Goal: Information Seeking & Learning: Learn about a topic

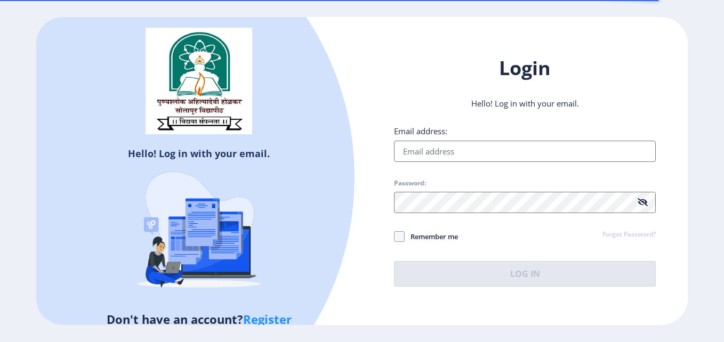
click at [433, 148] on input "Email address:" at bounding box center [525, 151] width 262 height 21
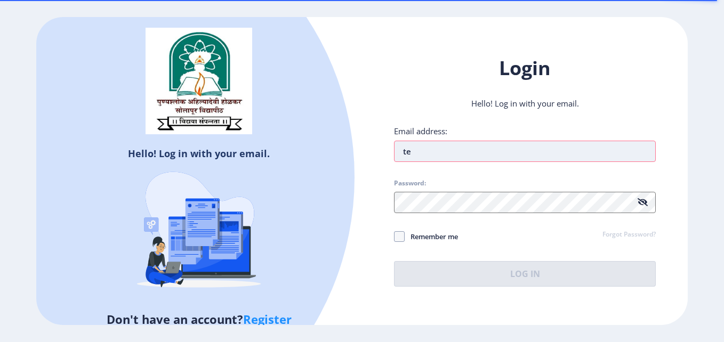
type input "[EMAIL_ADDRESS][DOMAIN_NAME]"
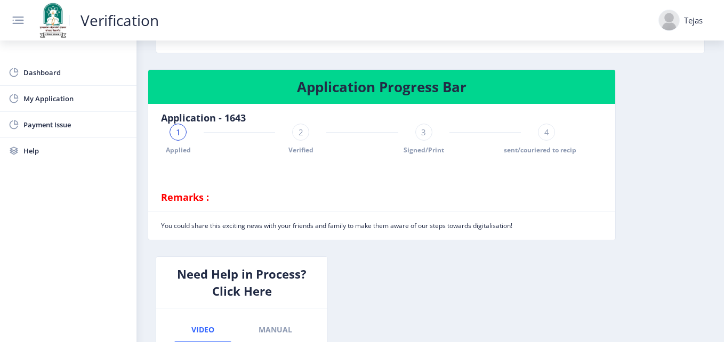
scroll to position [253, 0]
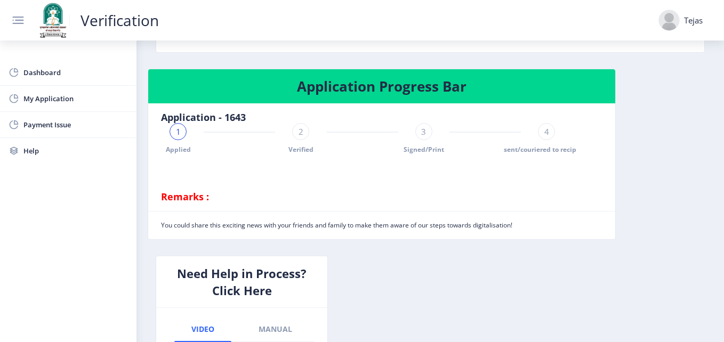
click at [300, 125] on div "2" at bounding box center [300, 131] width 17 height 17
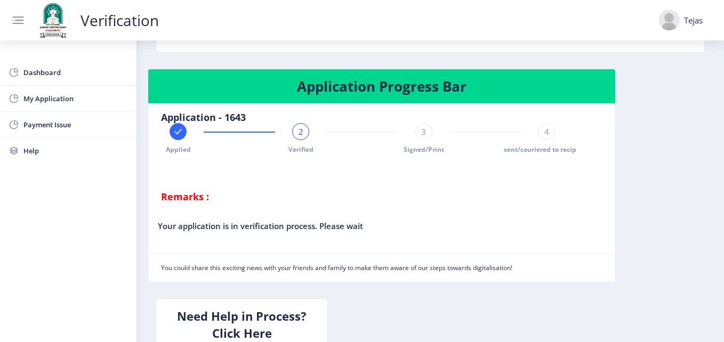
click at [430, 121] on nb-card-body "Application - 1643 Applied 2 Verified 3 Signed/Print 4 sent/couriered to recipi…" at bounding box center [362, 157] width 428 height 108
click at [421, 133] on span "3" at bounding box center [423, 131] width 5 height 11
click at [552, 135] on div "4 sent/couriered to recipient" at bounding box center [546, 138] width 17 height 31
click at [26, 67] on span "Dashboard" at bounding box center [75, 72] width 104 height 13
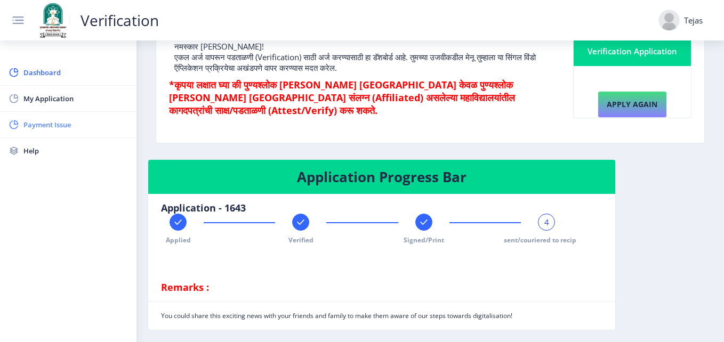
scroll to position [150, 0]
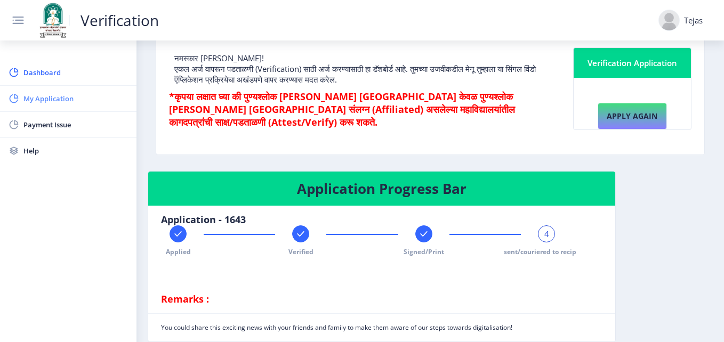
click at [37, 92] on link "My Application" at bounding box center [68, 99] width 136 height 26
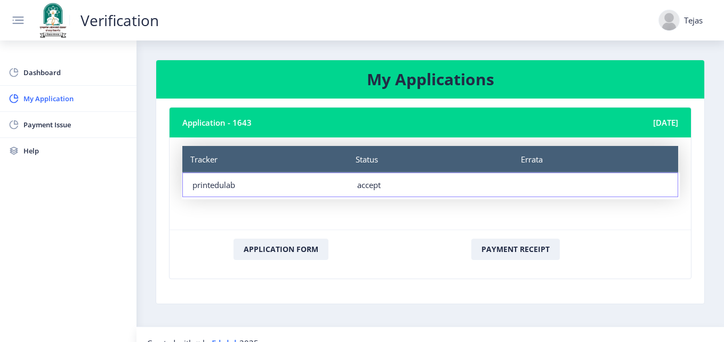
scroll to position [17, 0]
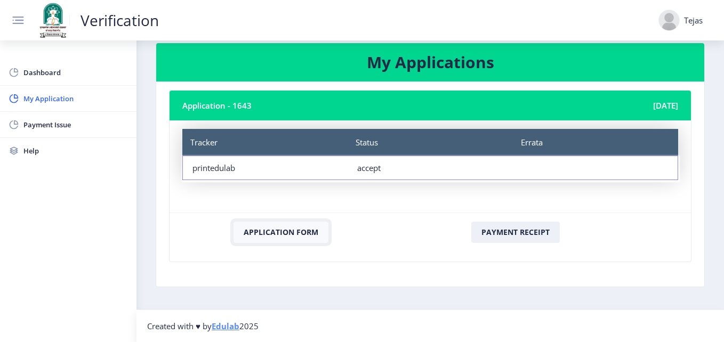
click at [302, 224] on button "Application Form" at bounding box center [280, 232] width 95 height 21
click at [255, 234] on button "Application Form" at bounding box center [280, 232] width 95 height 21
click at [271, 233] on button "Application Form" at bounding box center [280, 232] width 95 height 21
click at [66, 114] on link "Payment Issue" at bounding box center [68, 125] width 136 height 26
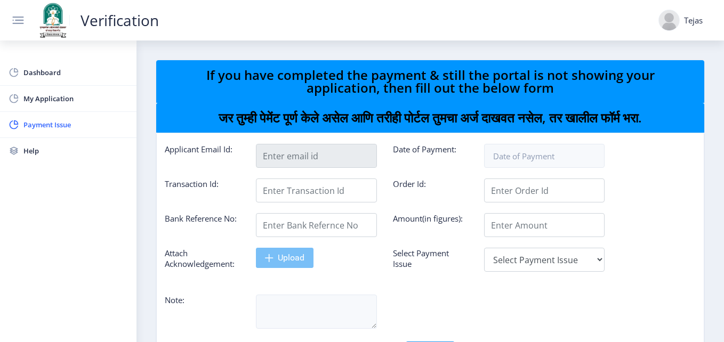
type input "[EMAIL_ADDRESS][DOMAIN_NAME]"
click at [26, 111] on li "My Application" at bounding box center [68, 99] width 136 height 26
click at [31, 99] on span "My Application" at bounding box center [75, 98] width 104 height 13
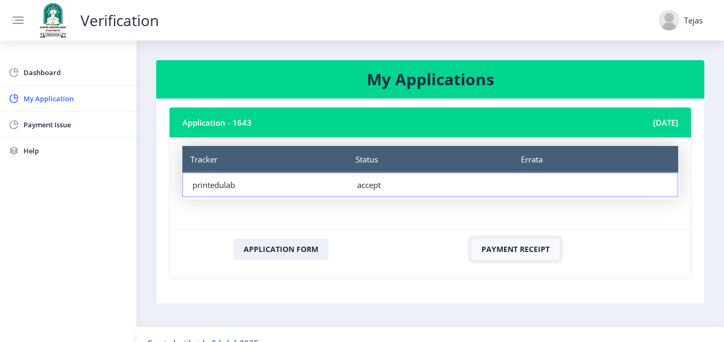
click at [497, 251] on button "Payment Receipt" at bounding box center [515, 249] width 88 height 21
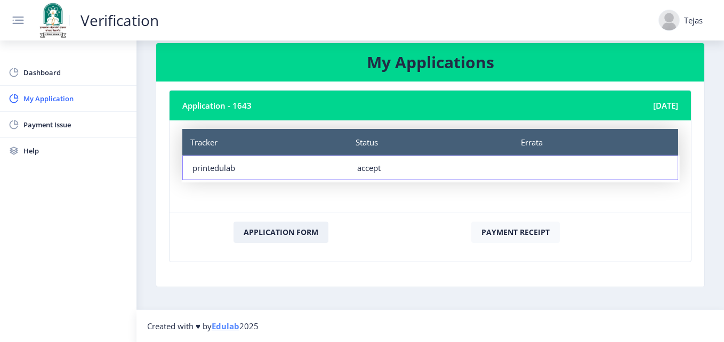
drag, startPoint x: 485, startPoint y: 249, endPoint x: 493, endPoint y: 233, distance: 18.6
click at [493, 233] on div "Payment Receipt" at bounding box center [515, 237] width 256 height 31
click at [493, 233] on button "Payment Receipt" at bounding box center [515, 232] width 88 height 21
click at [125, 83] on link "Dashboard" at bounding box center [68, 73] width 136 height 26
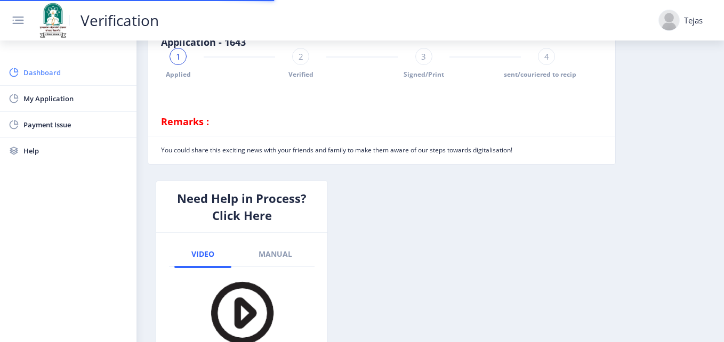
scroll to position [432, 0]
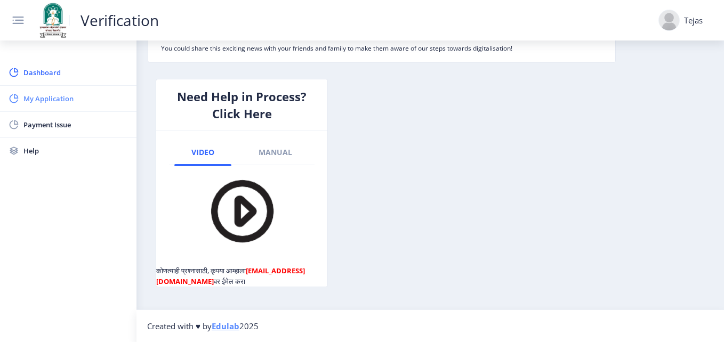
click at [64, 108] on link "My Application" at bounding box center [68, 99] width 136 height 26
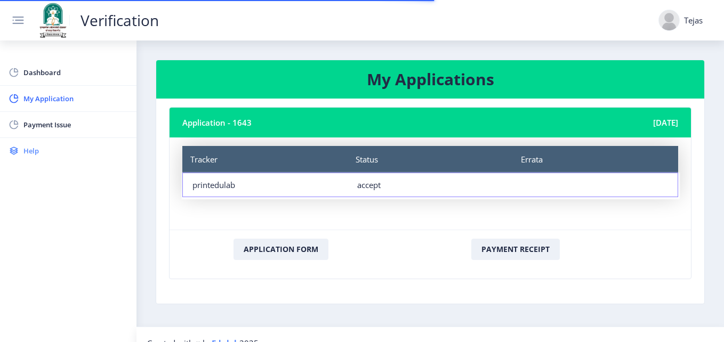
click at [52, 144] on link "Help" at bounding box center [68, 151] width 136 height 26
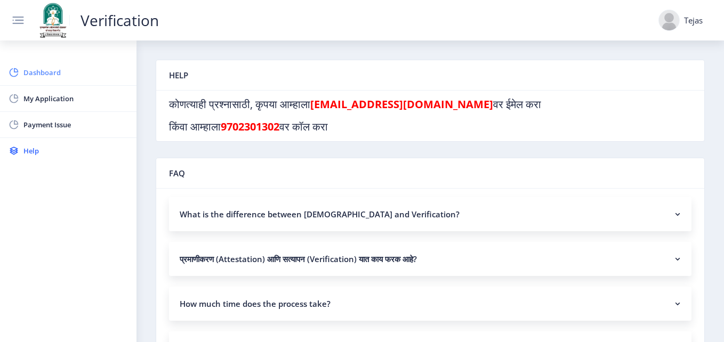
click at [35, 71] on span "Dashboard" at bounding box center [75, 72] width 104 height 13
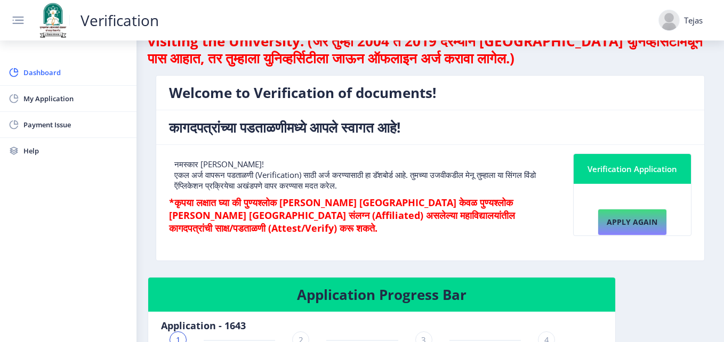
scroll to position [29, 0]
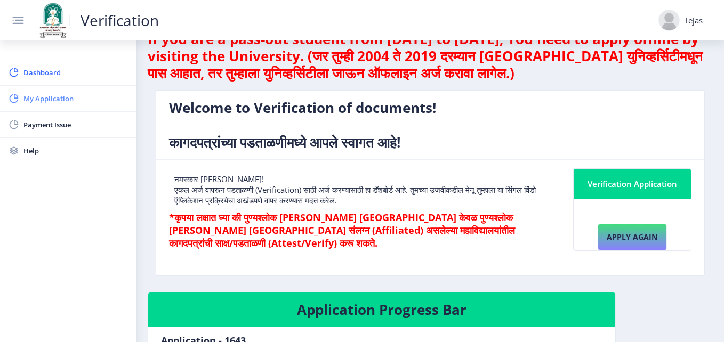
click at [1, 102] on link "My Application" at bounding box center [68, 99] width 136 height 26
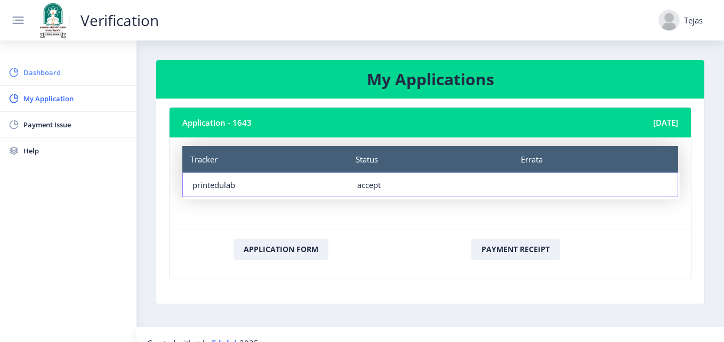
click at [46, 77] on span "Dashboard" at bounding box center [75, 72] width 104 height 13
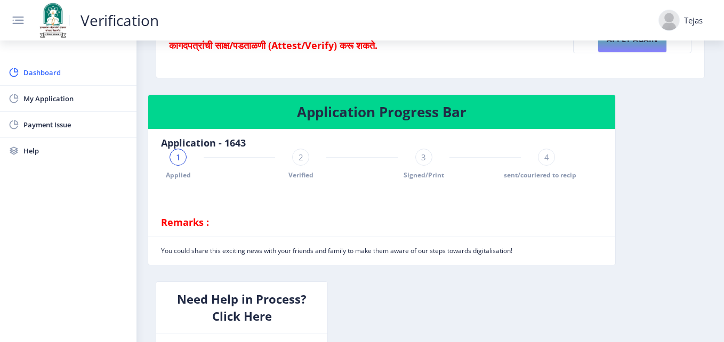
scroll to position [227, 0]
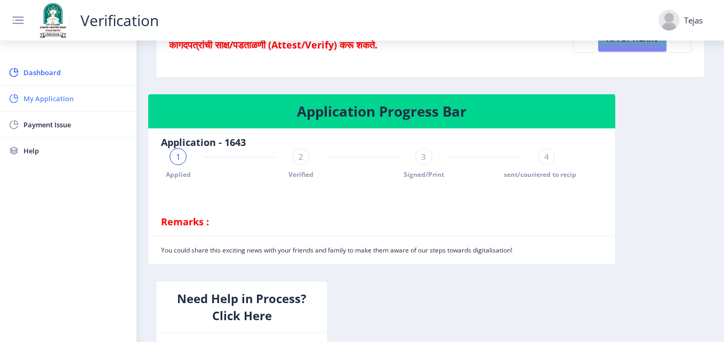
click at [38, 93] on span "My Application" at bounding box center [75, 98] width 104 height 13
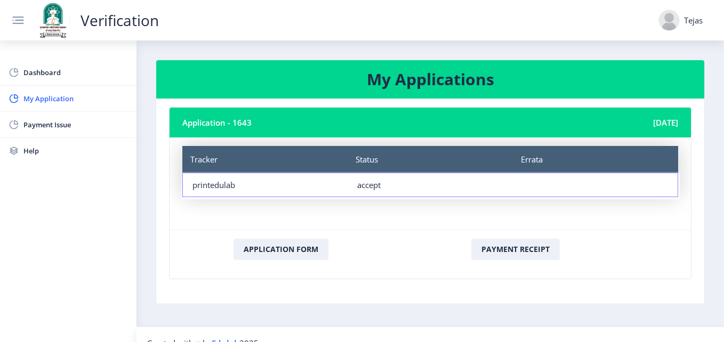
click at [28, 52] on div "Dashboard My Application Payment Issue Help" at bounding box center [68, 191] width 136 height 302
click at [43, 67] on span "Dashboard" at bounding box center [75, 72] width 104 height 13
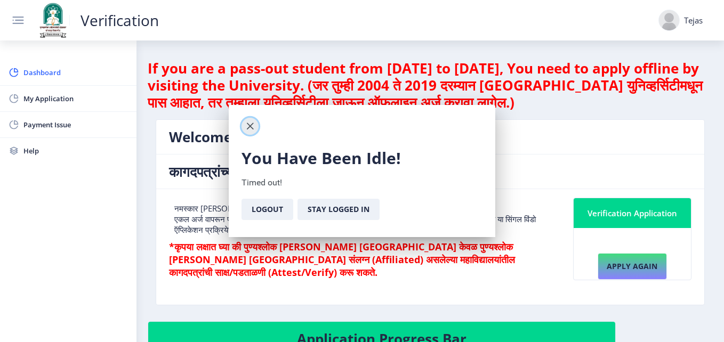
click at [246, 125] on span "button" at bounding box center [250, 126] width 9 height 9
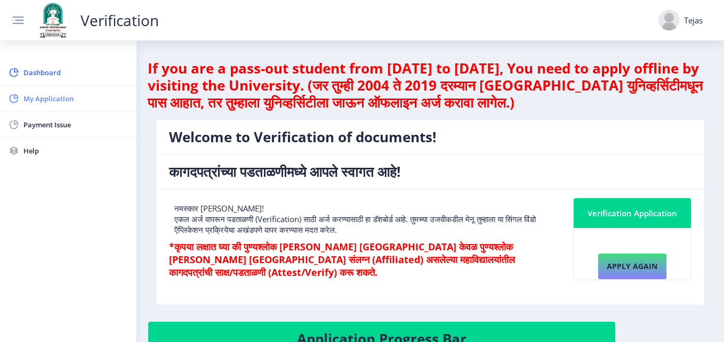
click at [40, 87] on link "My Application" at bounding box center [68, 99] width 136 height 26
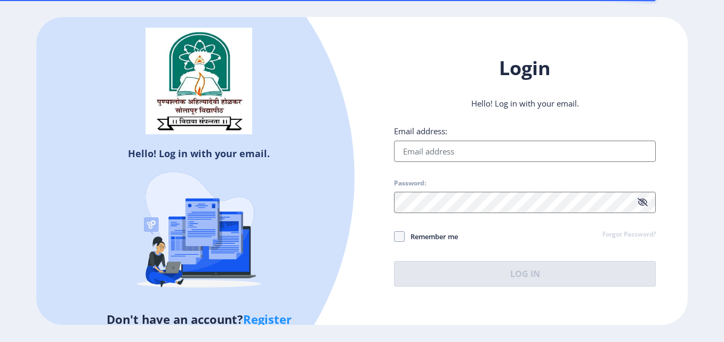
click at [440, 145] on input "Email address:" at bounding box center [525, 151] width 262 height 21
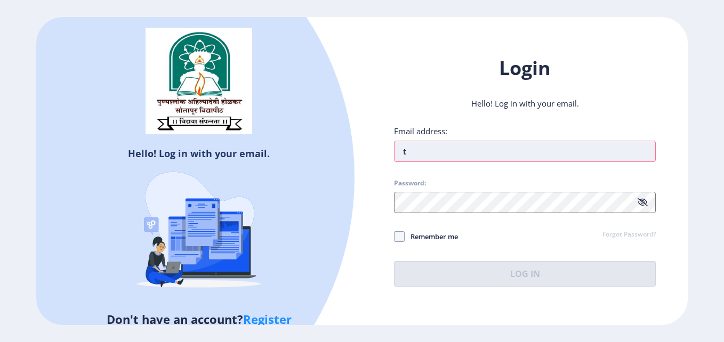
type input "[EMAIL_ADDRESS][DOMAIN_NAME]"
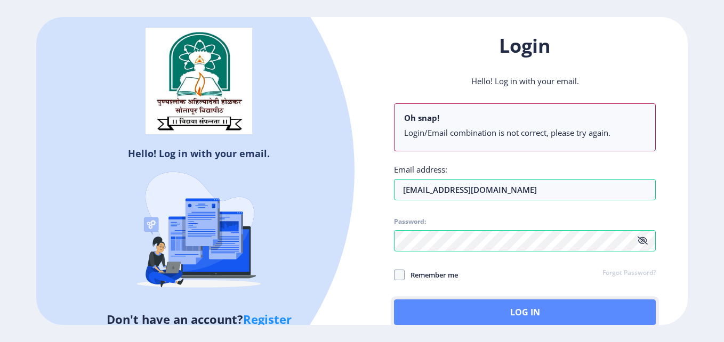
click at [587, 311] on button "Log In" at bounding box center [525, 312] width 262 height 26
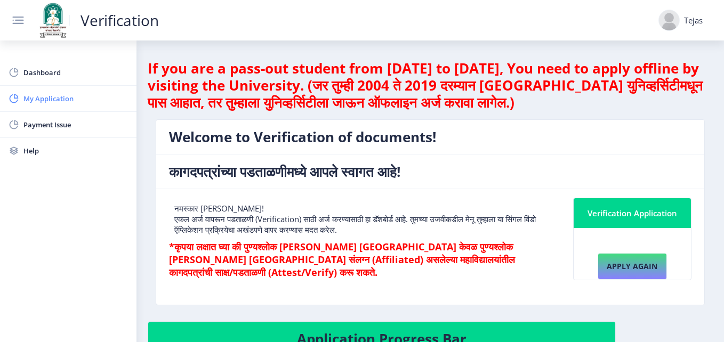
click at [83, 107] on link "My Application" at bounding box center [68, 99] width 136 height 26
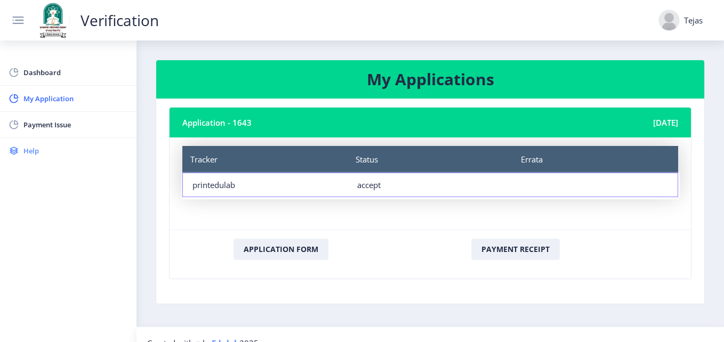
click at [54, 148] on span "Help" at bounding box center [75, 150] width 104 height 13
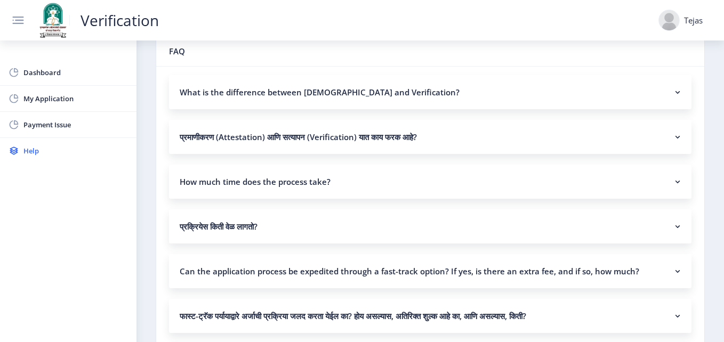
scroll to position [113, 0]
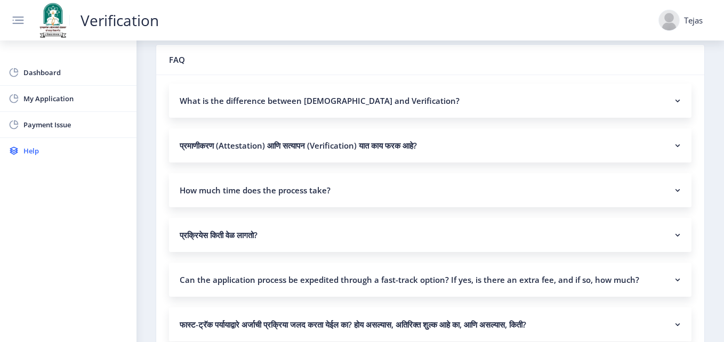
click at [501, 153] on nb-accordion-item-header "प्रमाणीकरण (Attestation) आणि सत्यापन (Verification) यात काय फरक आहे?" at bounding box center [430, 145] width 522 height 34
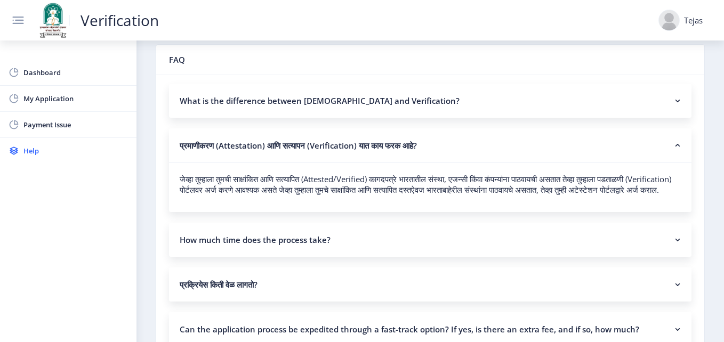
click at [574, 145] on nb-accordion-item-header "प्रमाणीकरण (Attestation) आणि सत्यापन (Verification) यात काय फरक आहे?" at bounding box center [430, 145] width 522 height 35
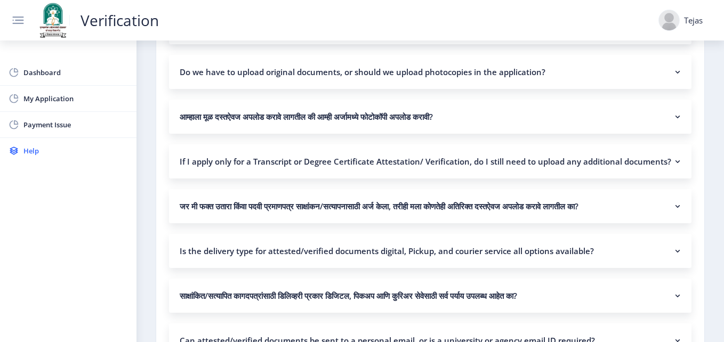
scroll to position [782, 0]
click at [663, 170] on nb-accordion-item-header "If I apply only for a Transcript or Degree Certificate Attestation/ Verificatio…" at bounding box center [430, 161] width 522 height 34
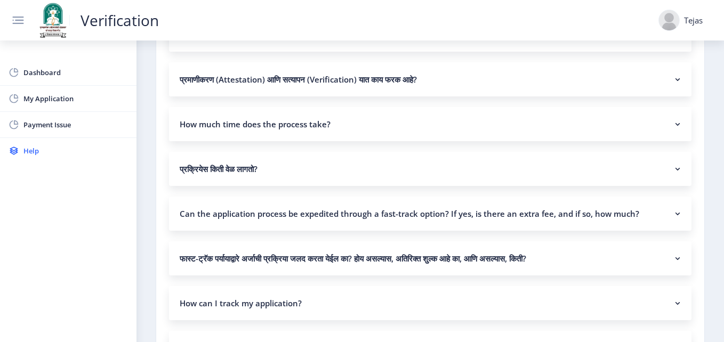
scroll to position [0, 0]
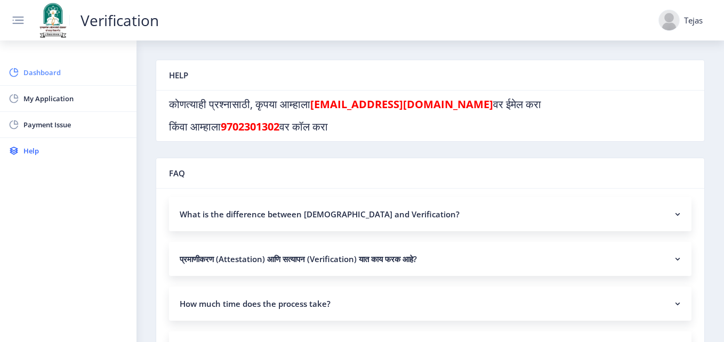
click at [69, 67] on span "Dashboard" at bounding box center [75, 72] width 104 height 13
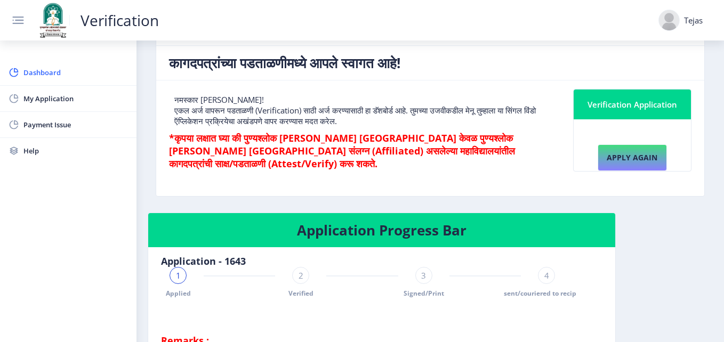
scroll to position [109, 0]
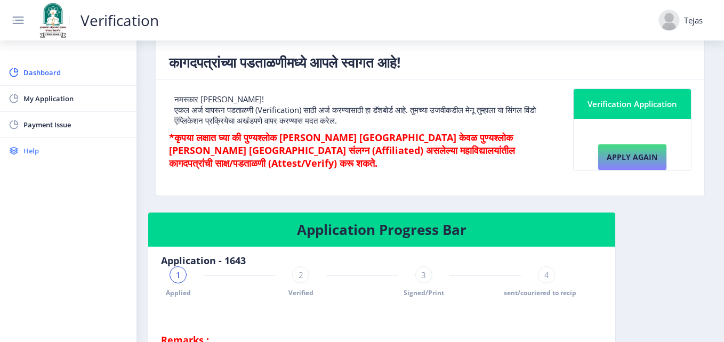
click at [76, 139] on link "Help" at bounding box center [68, 151] width 136 height 26
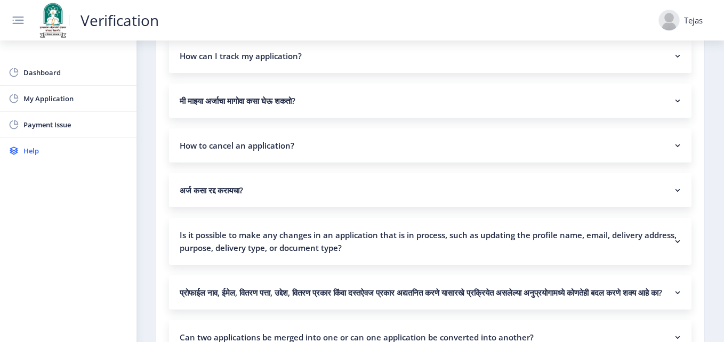
scroll to position [428, 0]
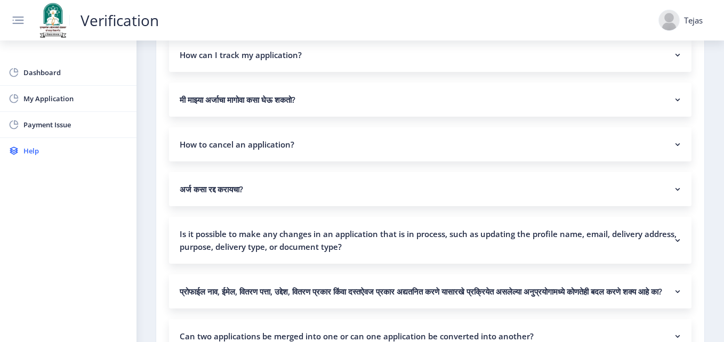
click at [531, 199] on nb-accordion-item-header "अर्ज कसा रद्द करायचा?" at bounding box center [430, 189] width 522 height 34
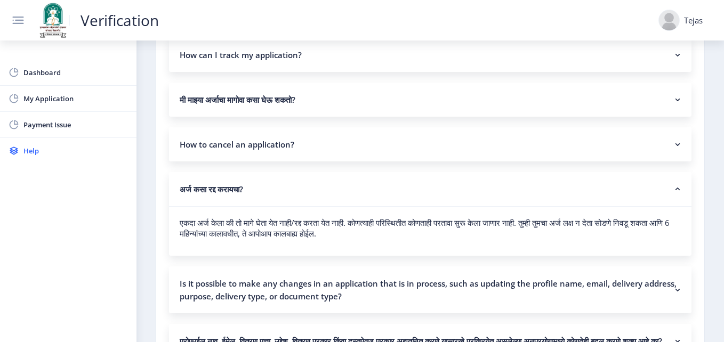
click at [544, 156] on nb-accordion-item-header "How to cancel an application?" at bounding box center [430, 144] width 522 height 34
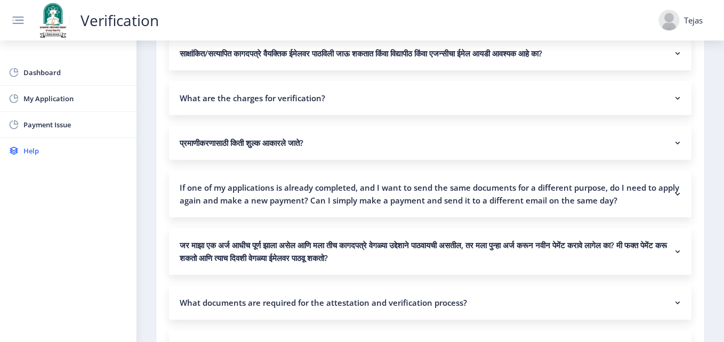
scroll to position [1212, 0]
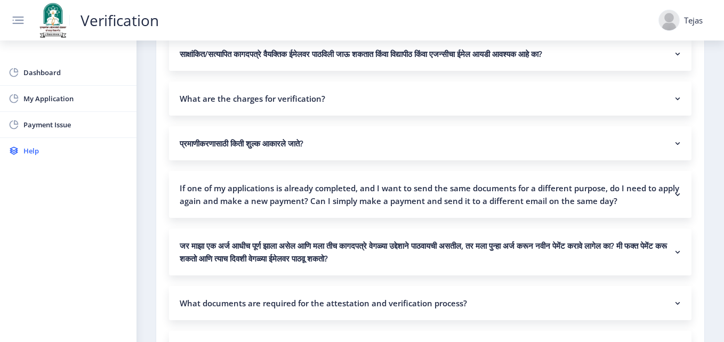
click at [633, 104] on nb-accordion-item-header "What are the charges for verification?" at bounding box center [430, 99] width 522 height 34
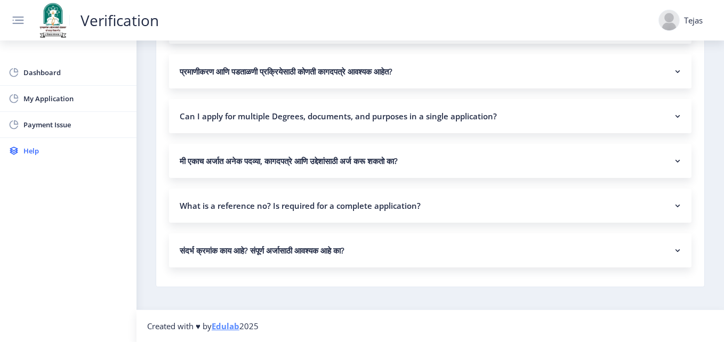
scroll to position [1551, 0]
click at [668, 183] on div "मी एकाच अर्जात अनेक पदव्या, कागदपत्रे आणि उद्देशांसाठी अर्ज करू शकतो का? होय, त…" at bounding box center [430, 166] width 522 height 45
click at [671, 194] on nb-accordion-item-header "What is a reference no? Is required for a complete application?" at bounding box center [430, 206] width 522 height 34
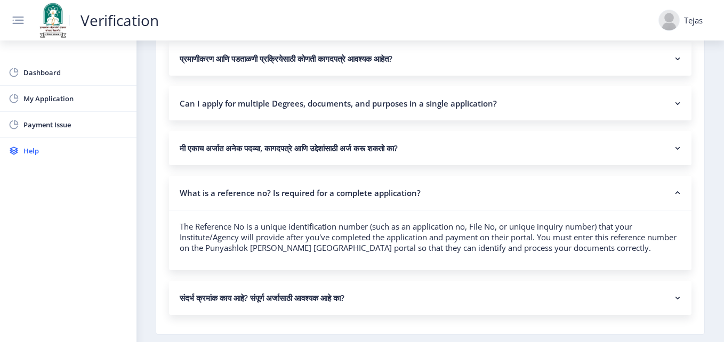
click at [622, 120] on nb-accordion-item-header "Can I apply for multiple Degrees, documents, and purposes in a single applicati…" at bounding box center [430, 103] width 522 height 34
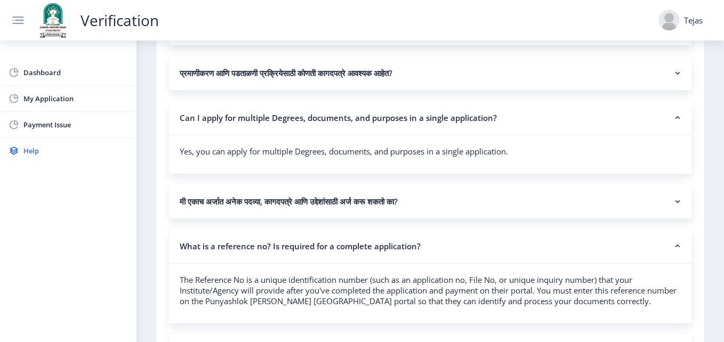
scroll to position [1661, 0]
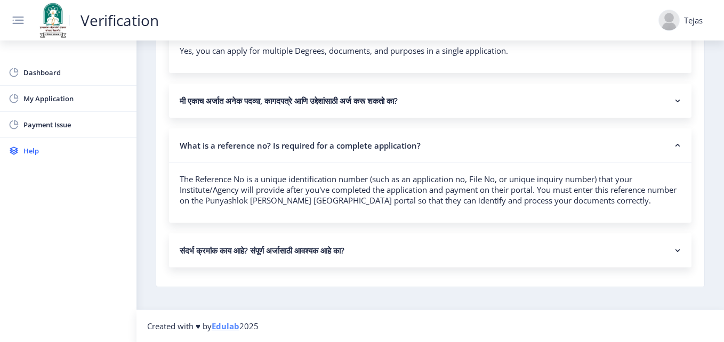
click at [667, 255] on nb-accordion-item-header "संदर्भ क्रमांक काय आहे? संपूर्ण अर्जासाठी आवश्यक आहे का?" at bounding box center [430, 250] width 522 height 34
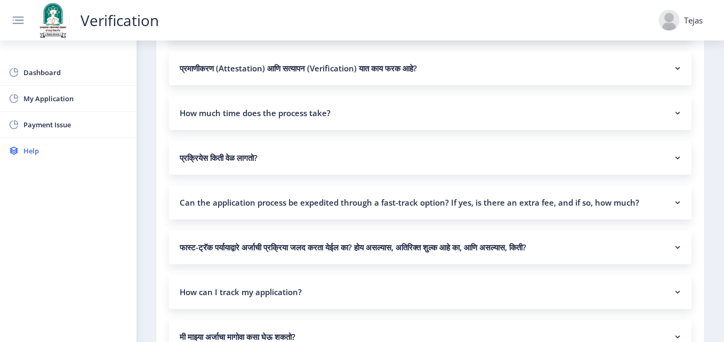
scroll to position [0, 0]
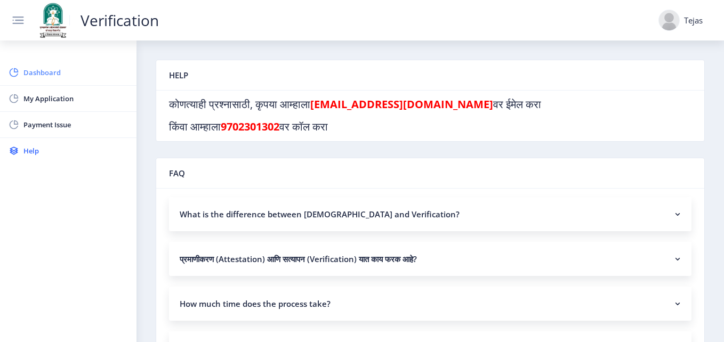
click at [36, 66] on span "Dashboard" at bounding box center [75, 72] width 104 height 13
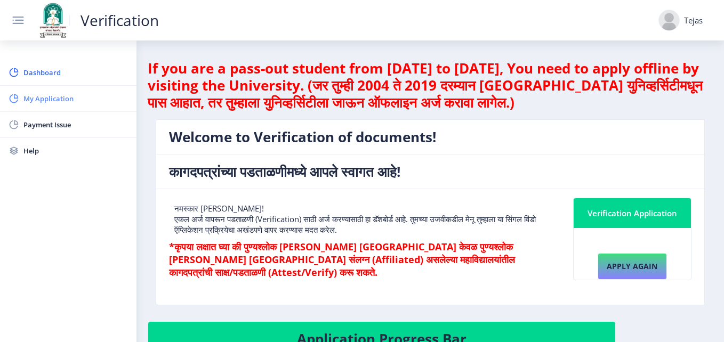
click at [97, 88] on link "My Application" at bounding box center [68, 99] width 136 height 26
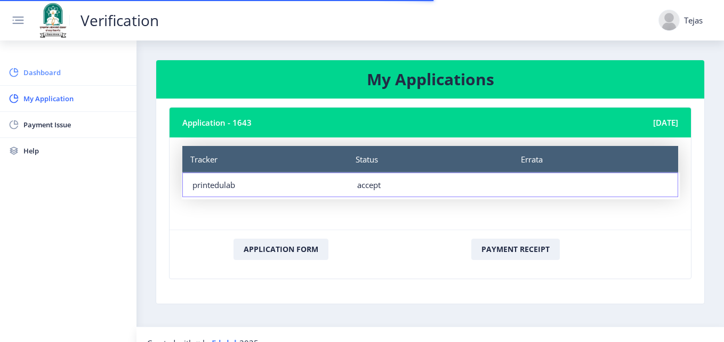
click at [104, 77] on span "Dashboard" at bounding box center [75, 72] width 104 height 13
